Goal: Find specific page/section: Find specific page/section

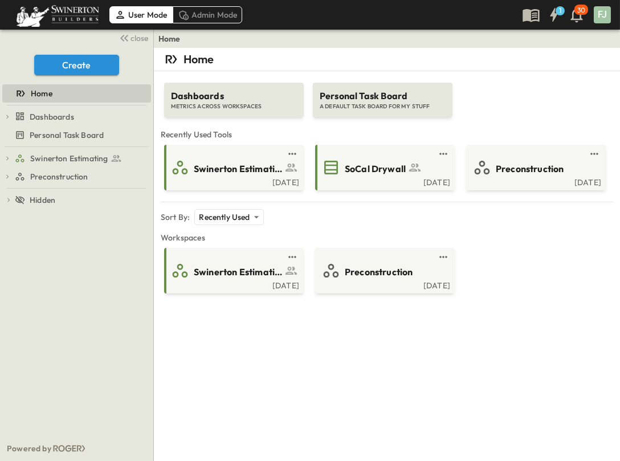
click at [273, 355] on div "**********" at bounding box center [387, 278] width 466 height 461
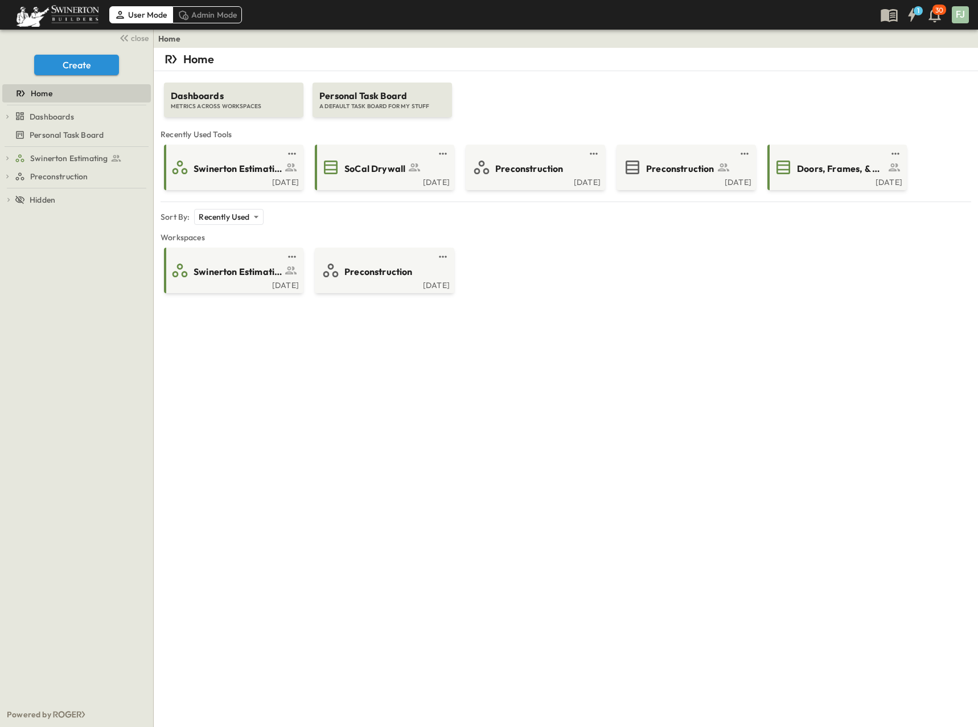
click at [619, 420] on div "**********" at bounding box center [566, 411] width 825 height 727
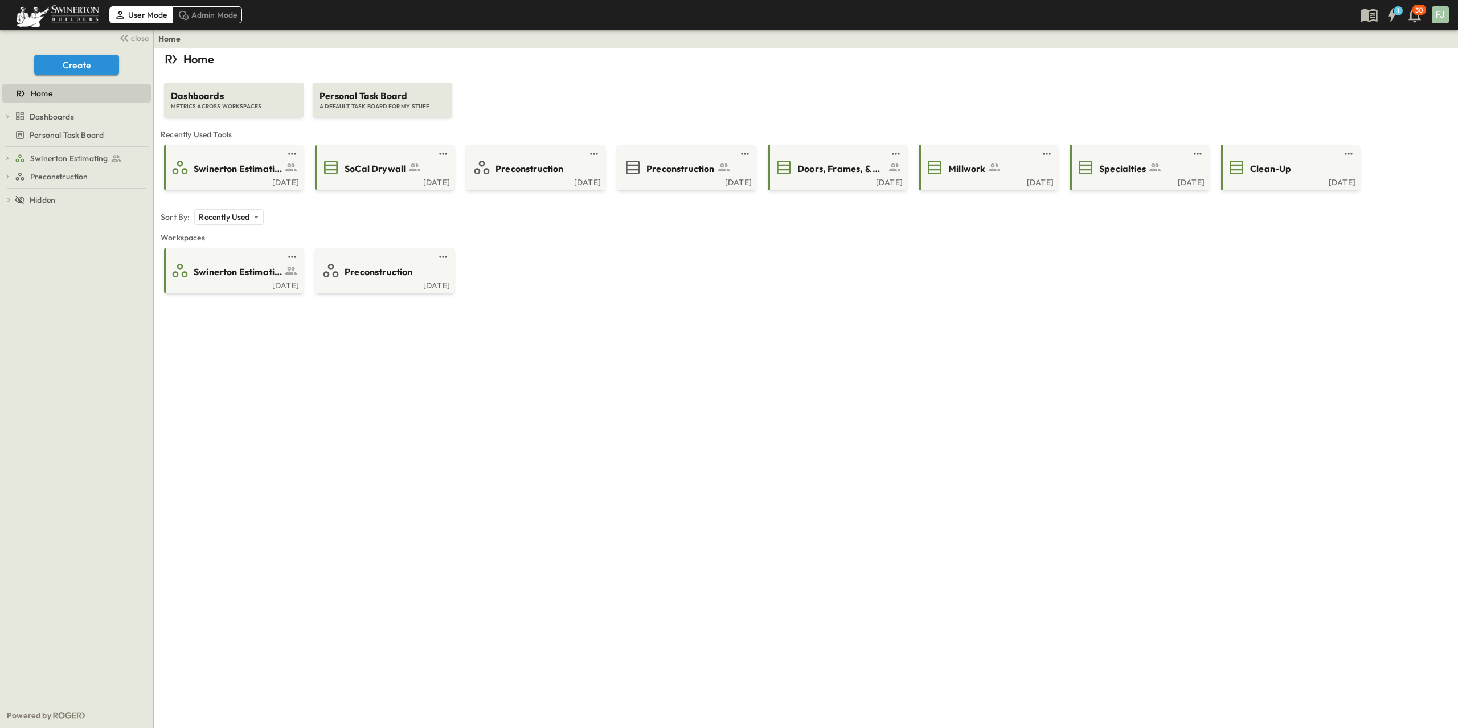
click at [619, 460] on div "**********" at bounding box center [806, 412] width 1304 height 728
click at [619, 355] on div "**********" at bounding box center [806, 412] width 1304 height 728
click at [361, 162] on span "SoCal Drywall" at bounding box center [375, 168] width 61 height 13
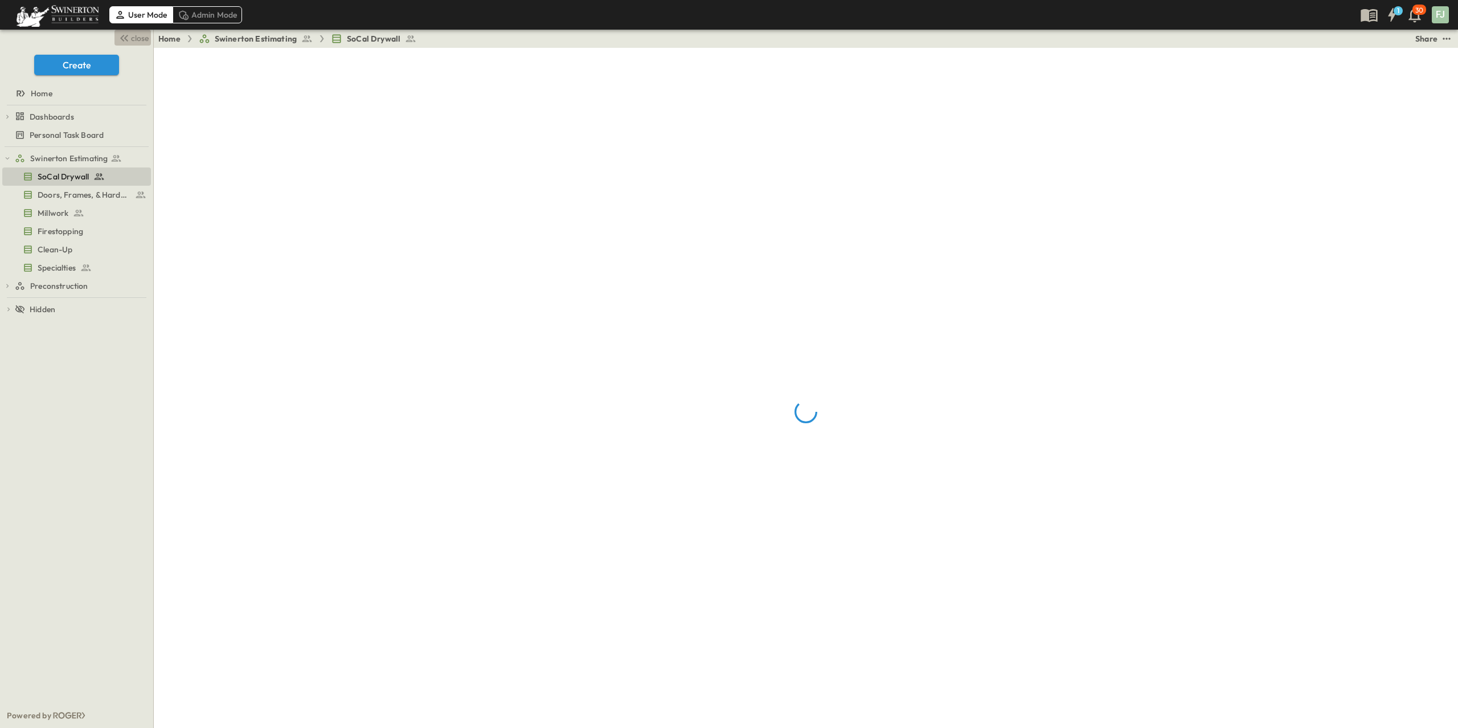
click at [140, 36] on span "close" at bounding box center [140, 37] width 18 height 11
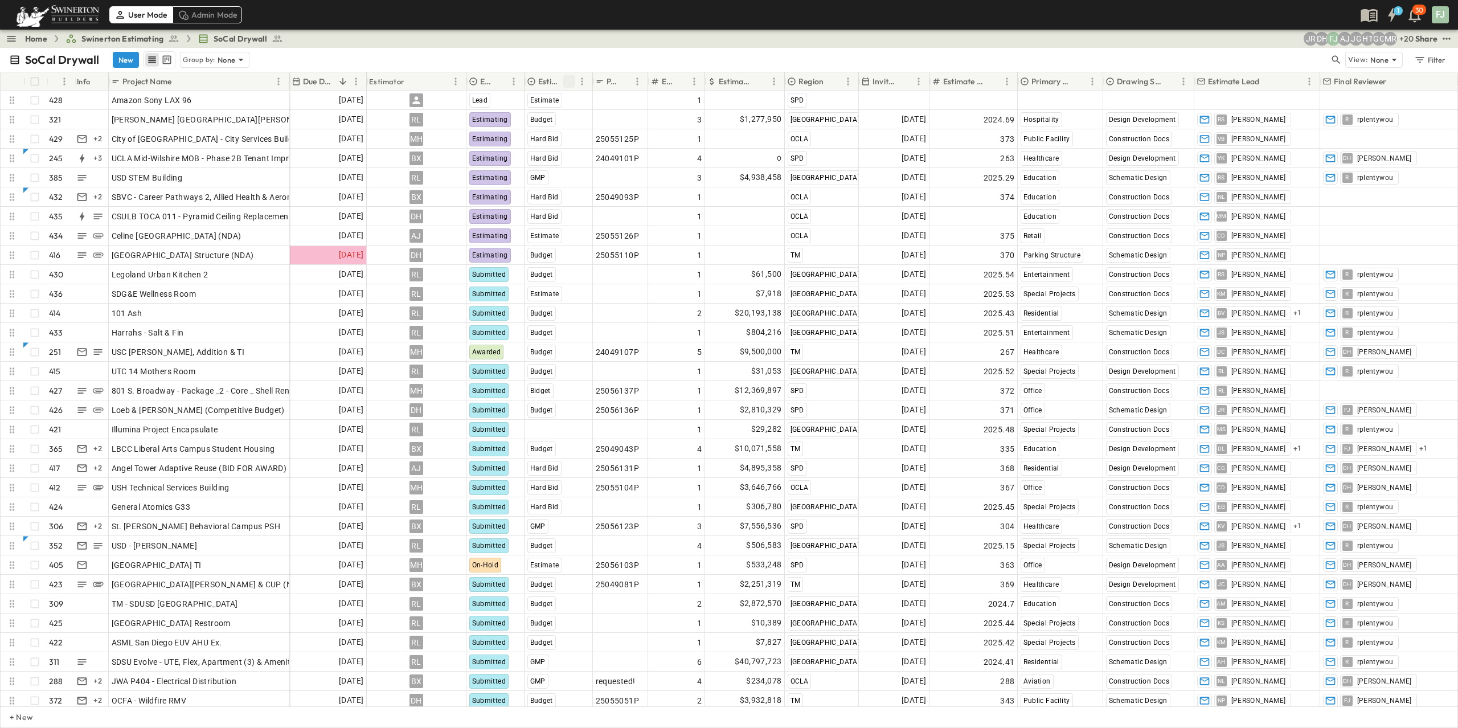
click at [573, 76] on icon "Sort" at bounding box center [569, 81] width 10 height 10
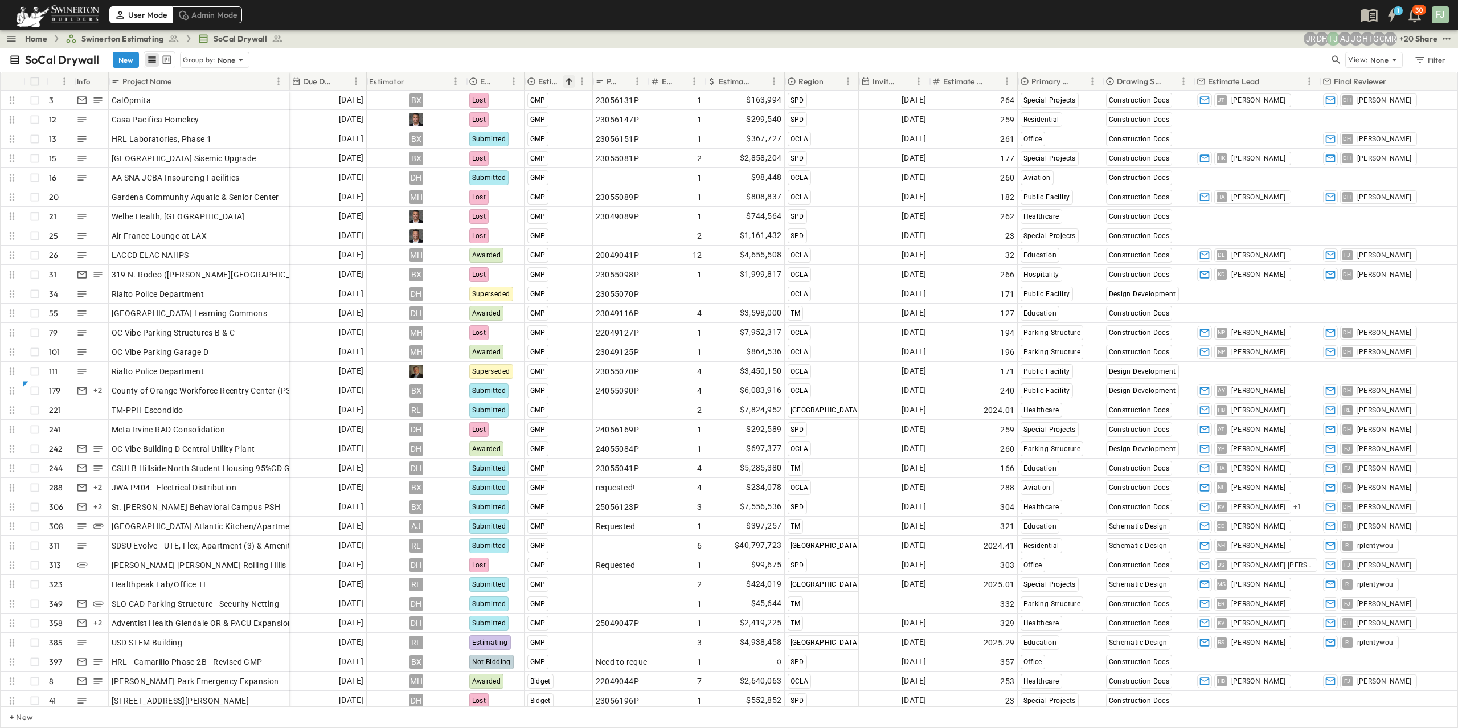
click at [574, 76] on icon "Sort" at bounding box center [569, 81] width 10 height 10
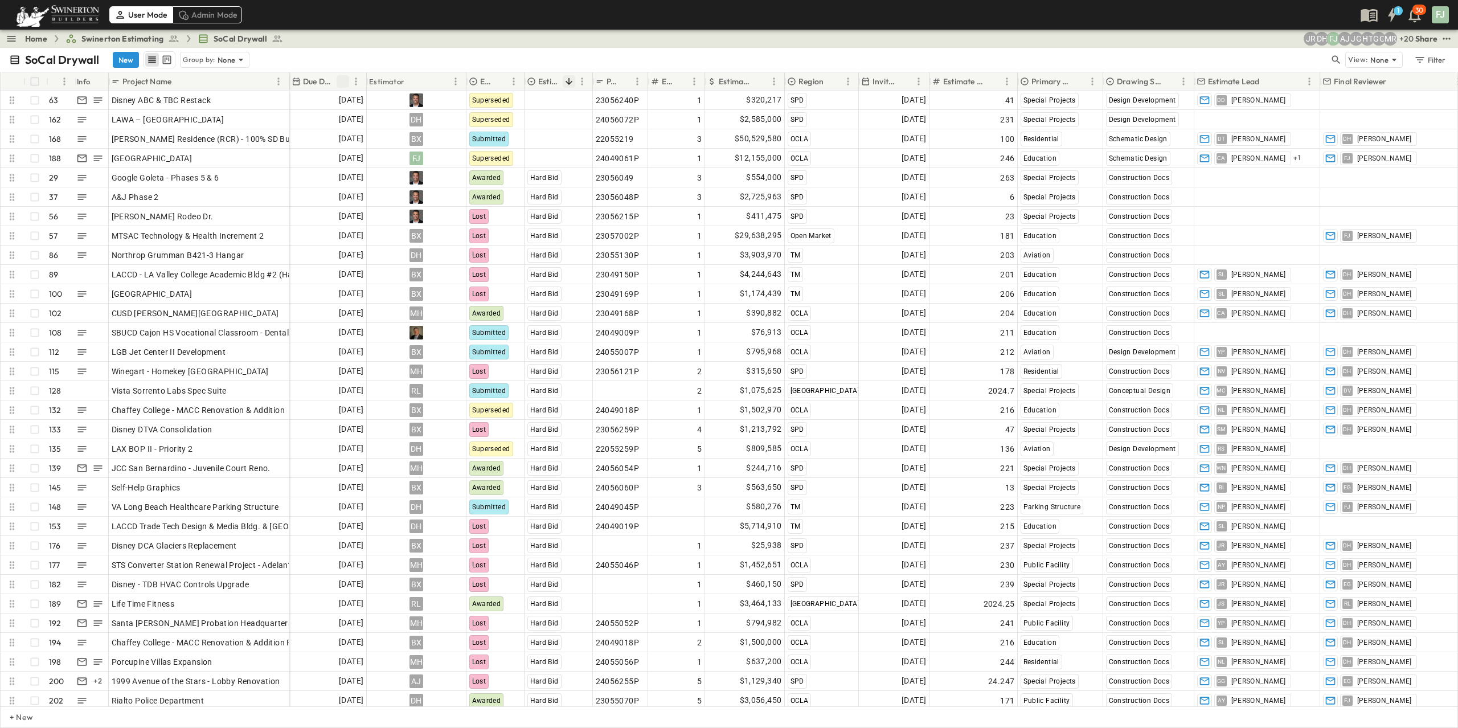
click at [338, 76] on icon "Sort" at bounding box center [343, 81] width 10 height 10
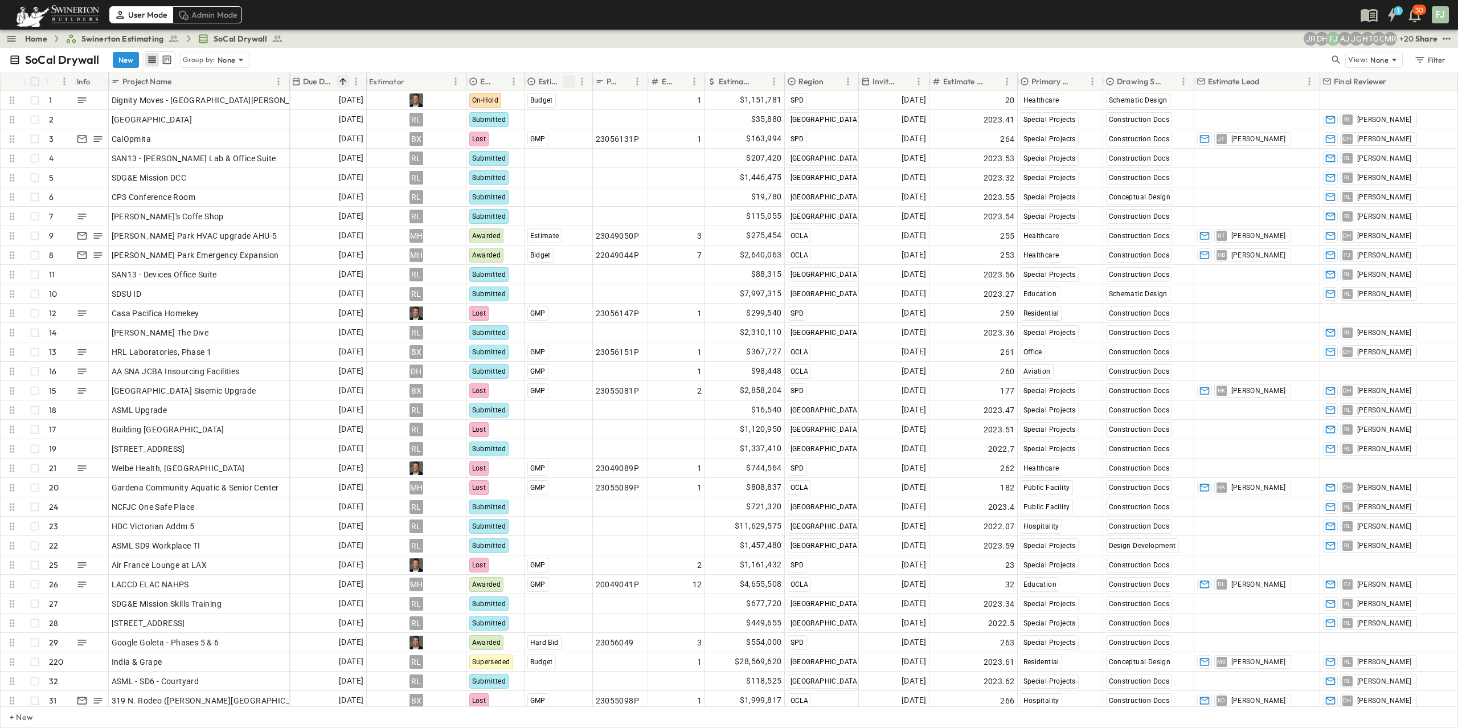
click at [339, 78] on icon "Sort" at bounding box center [342, 81] width 7 height 7
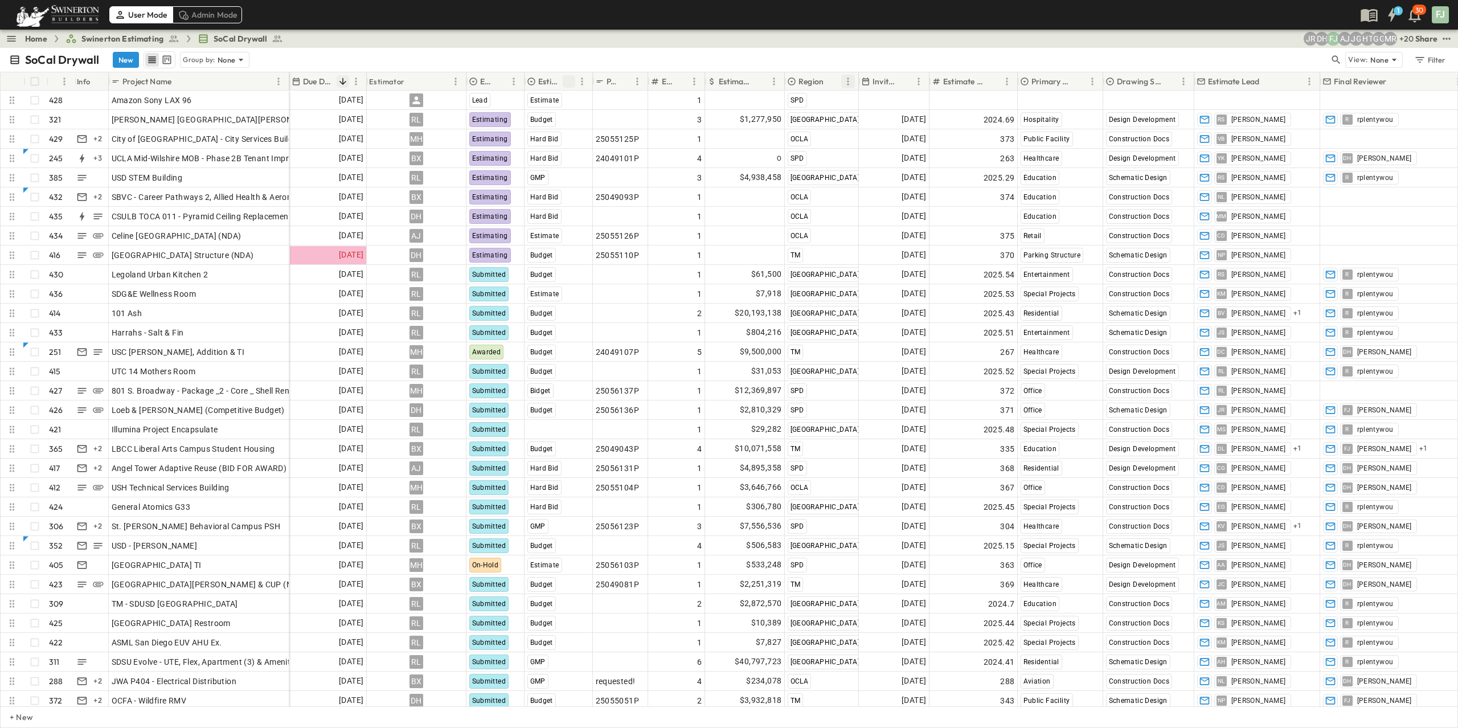
click at [619, 76] on icon "Menu" at bounding box center [847, 81] width 11 height 11
click at [619, 89] on span "Group by Region" at bounding box center [794, 88] width 103 height 11
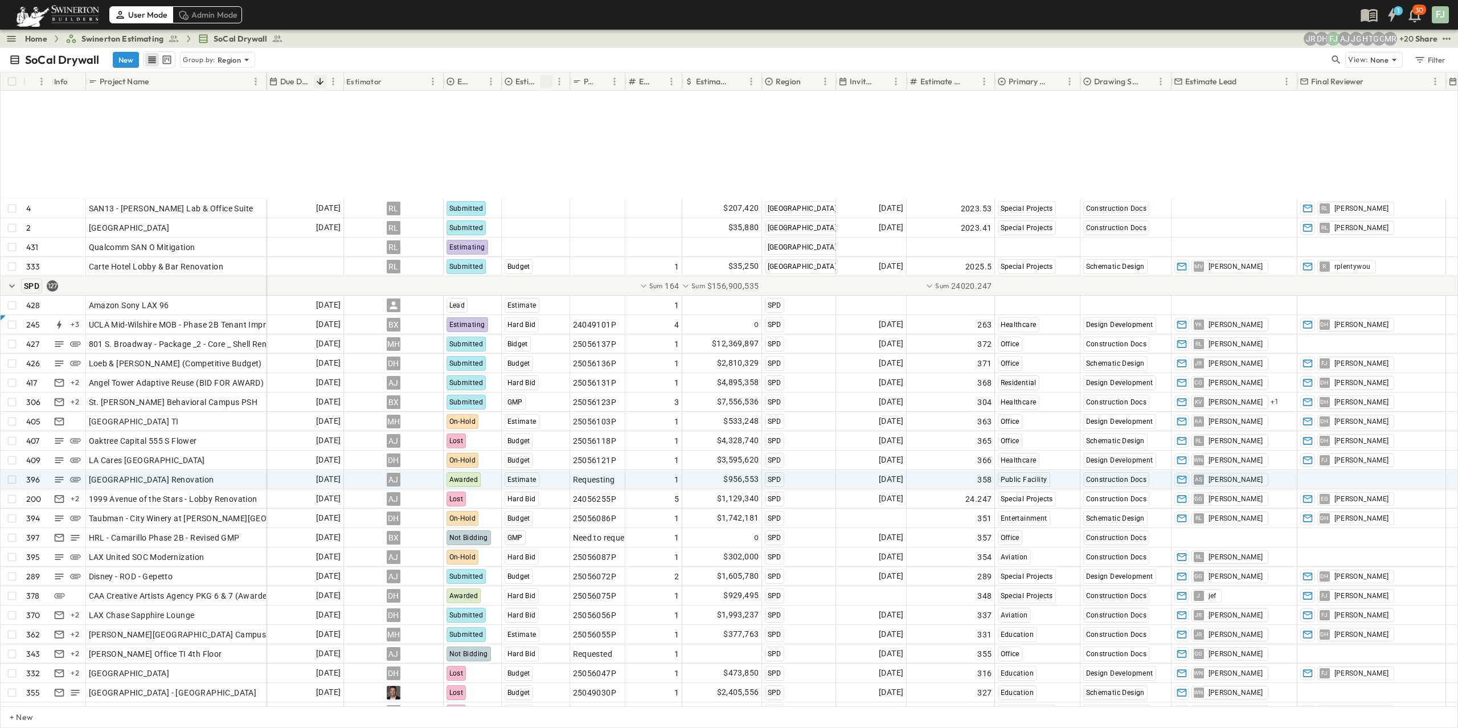
scroll to position [6048, 0]
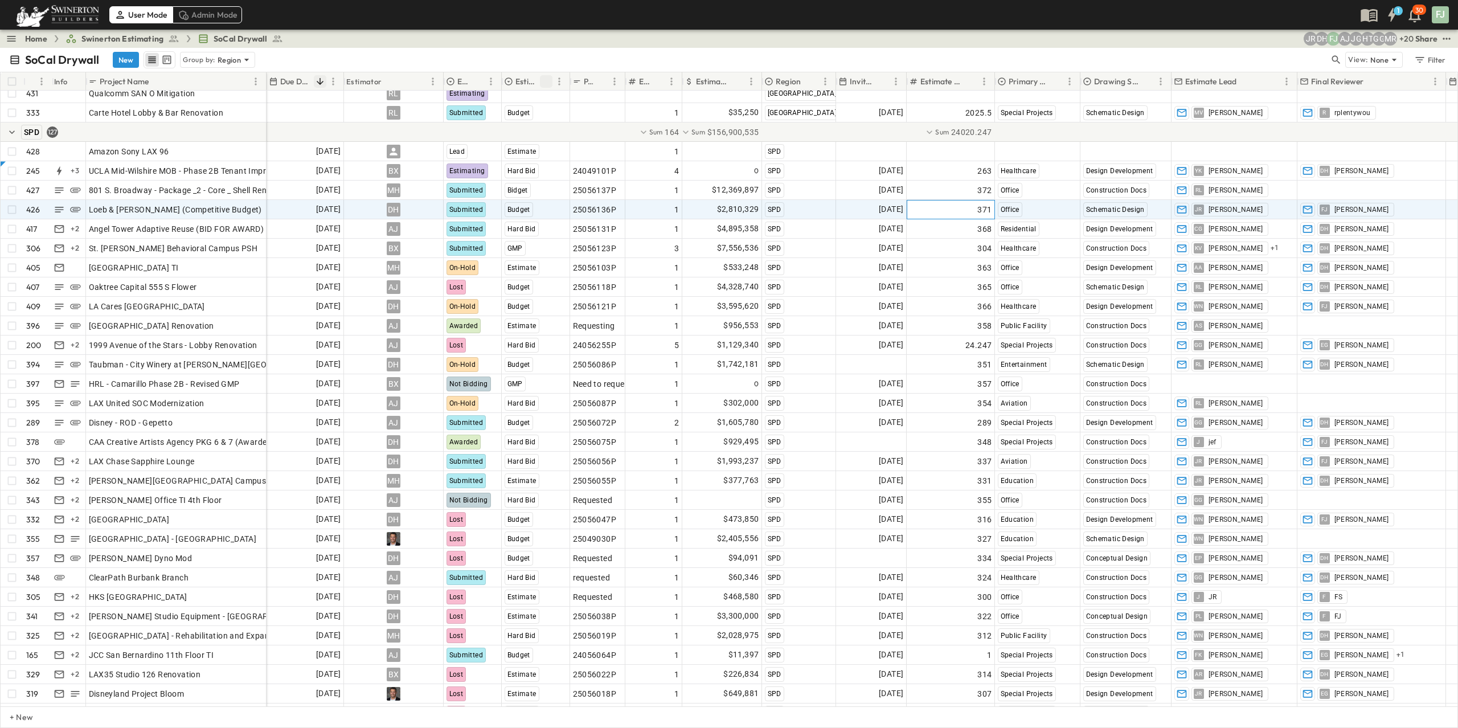
click at [619, 202] on div "371" at bounding box center [951, 210] width 83 height 16
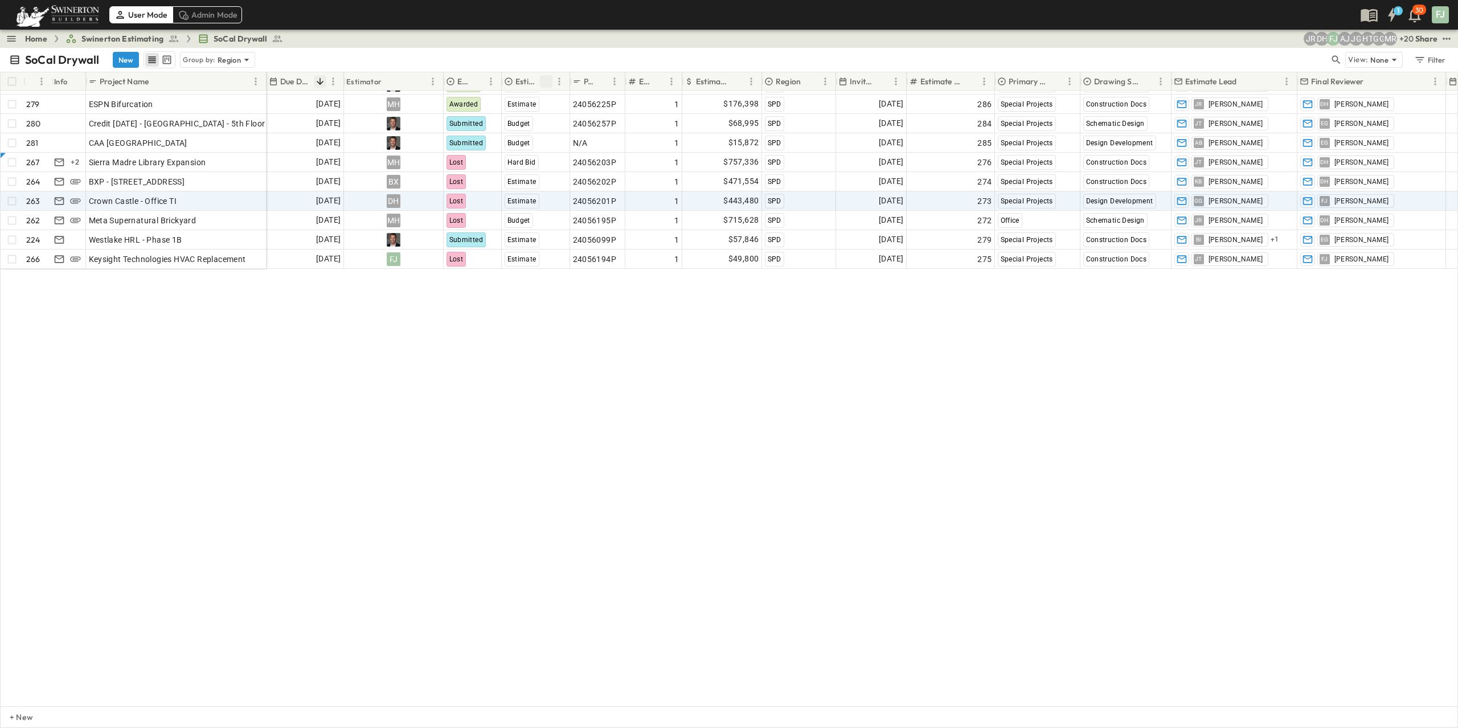
scroll to position [6416, 0]
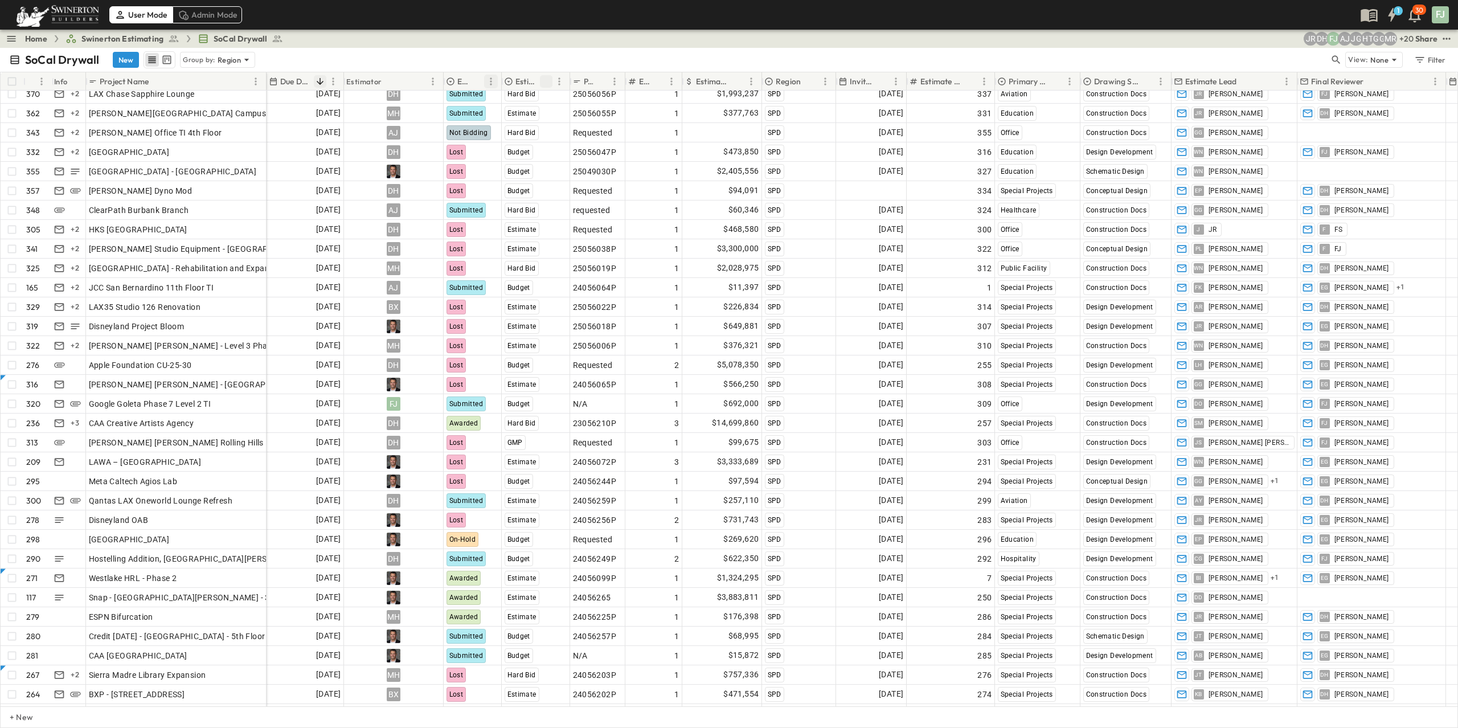
click at [495, 76] on icon "Menu" at bounding box center [490, 81] width 11 height 11
click at [457, 91] on span "Group by Estimate Status" at bounding box center [437, 88] width 103 height 11
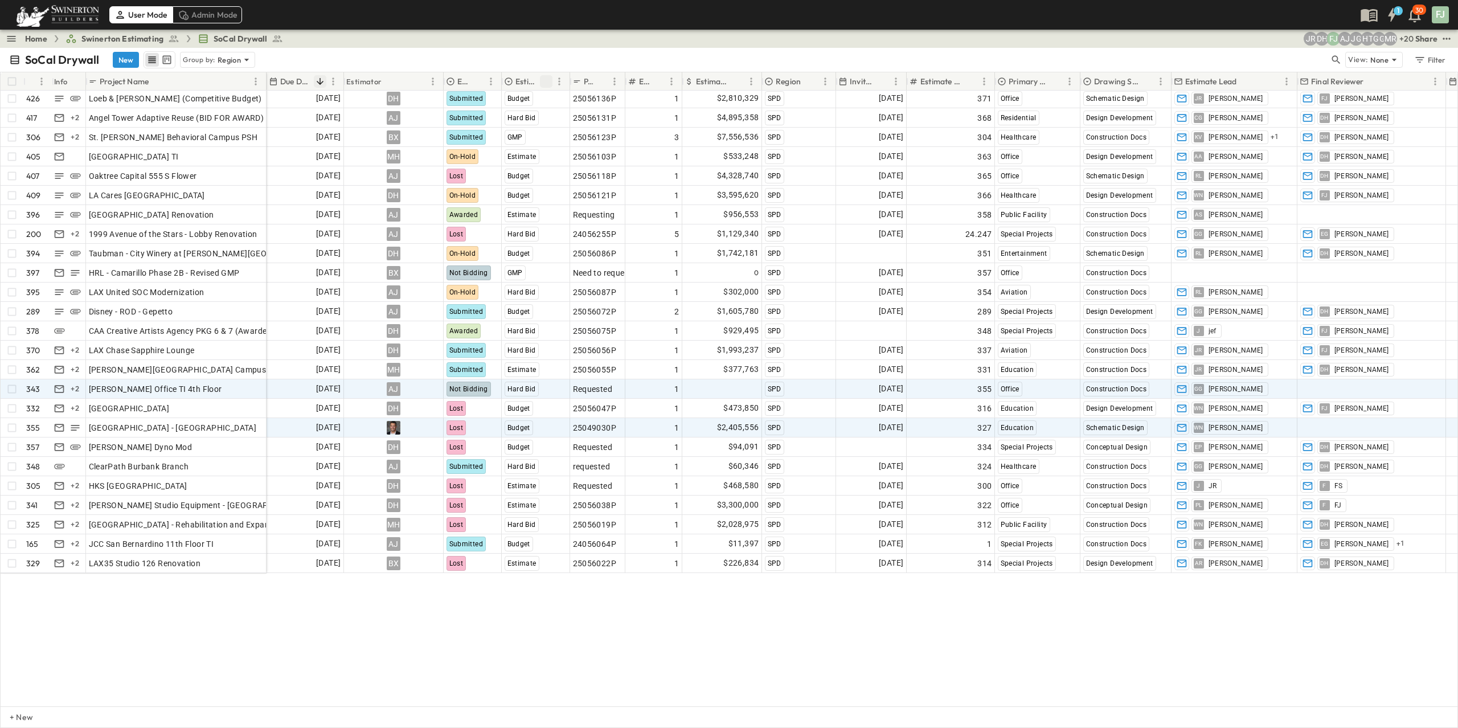
scroll to position [5903, 0]
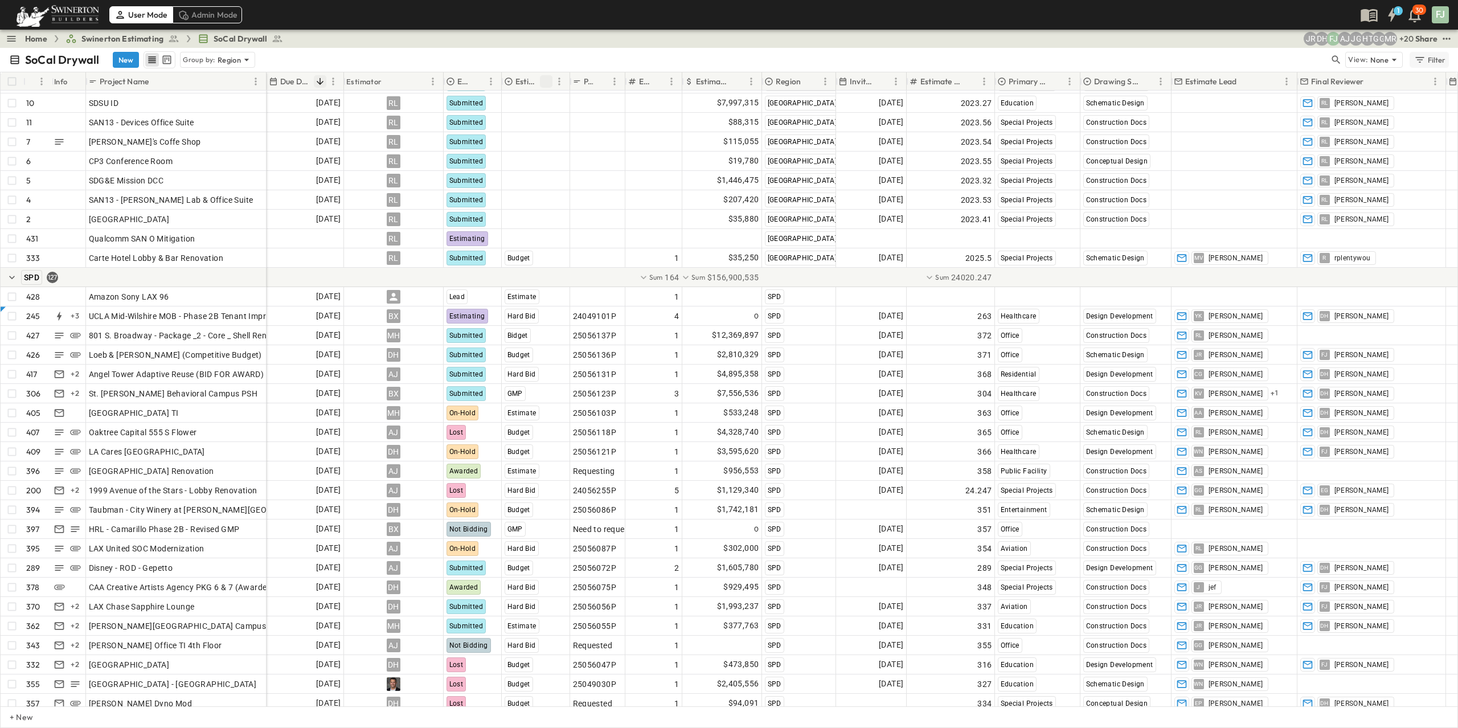
click at [619, 54] on icon "button" at bounding box center [1419, 59] width 11 height 11
click at [619, 48] on div "SoCal Drywall New Group by: Region View: None Filter" at bounding box center [729, 60] width 1458 height 24
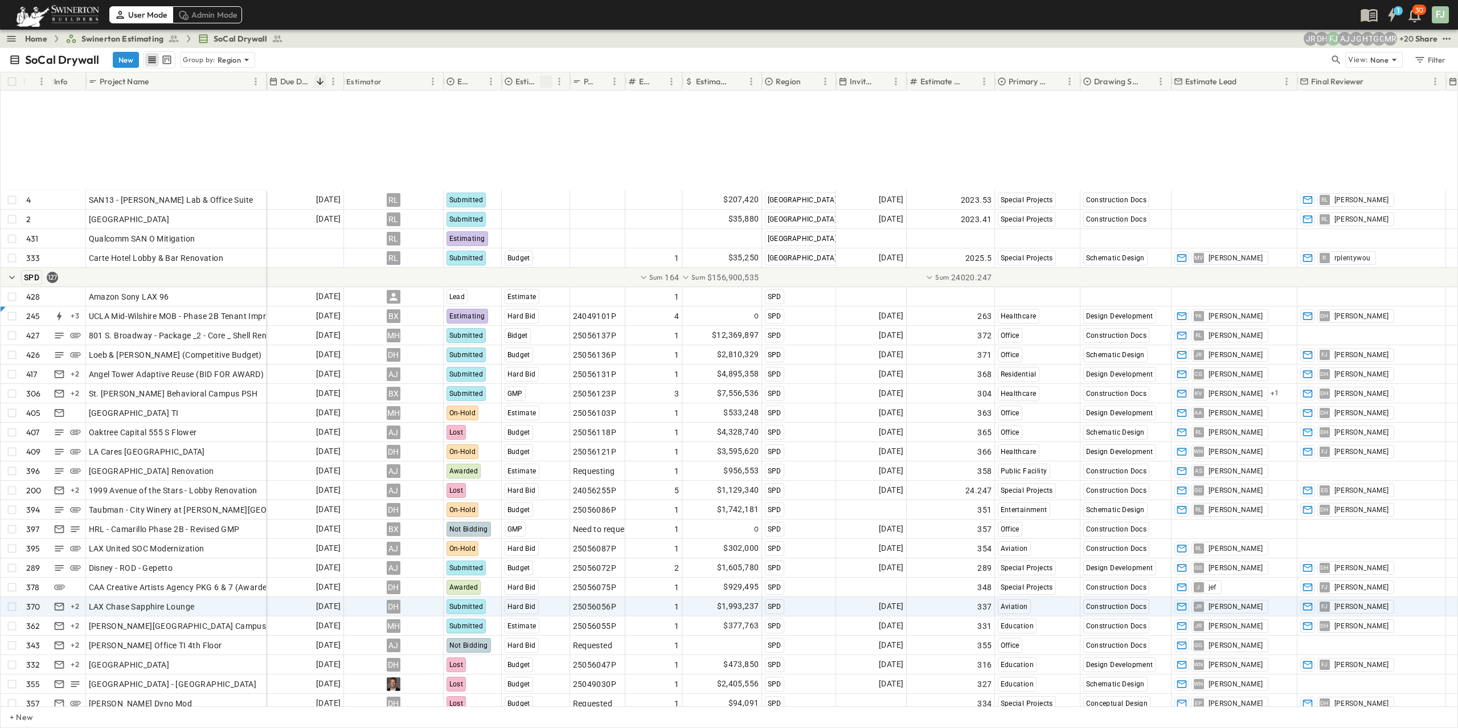
scroll to position [6057, 0]
